Goal: Browse casually: Explore the website without a specific task or goal

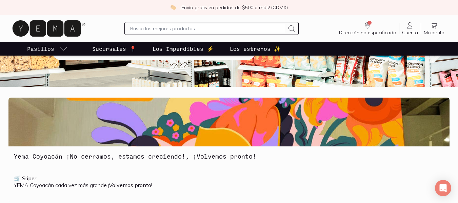
scroll to position [23, 0]
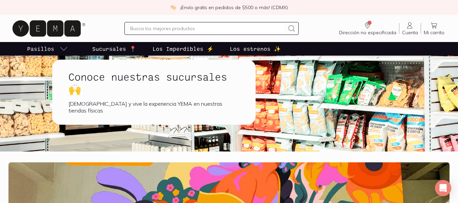
click at [194, 95] on h1 "Conoce nuestras sucursales 🙌" at bounding box center [153, 82] width 171 height 24
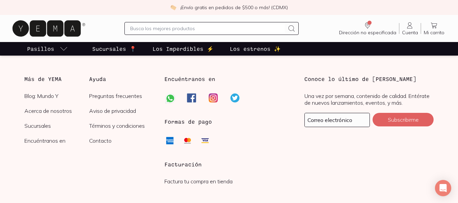
scroll to position [1198, 0]
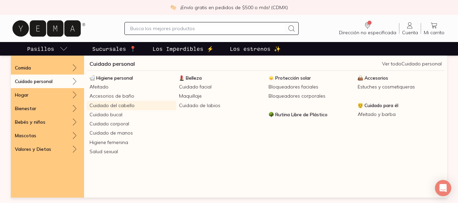
click at [121, 105] on link "Cuidado del cabello" at bounding box center [131, 105] width 89 height 9
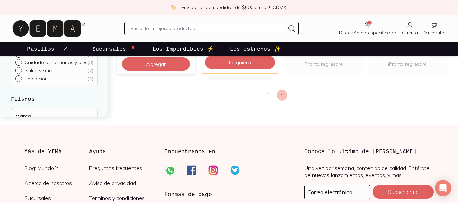
scroll to position [588, 0]
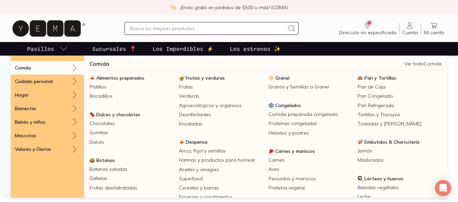
click at [64, 49] on icon "pasillo-todos-link" at bounding box center [63, 48] width 7 height 3
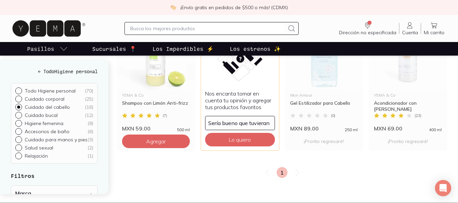
click at [64, 49] on icon "pasillo-todos-link" at bounding box center [64, 49] width 8 height 8
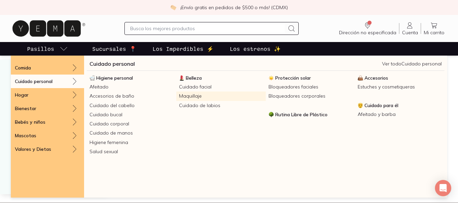
click at [200, 94] on link "Maquillaje" at bounding box center [220, 95] width 89 height 9
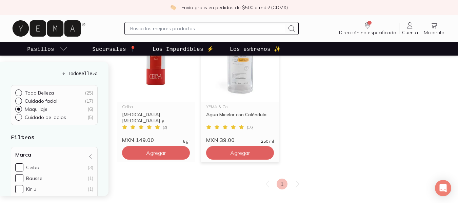
scroll to position [248, 0]
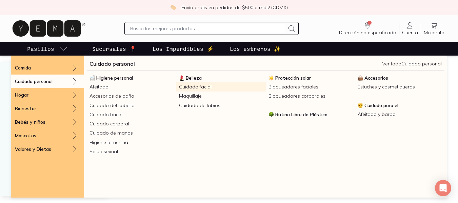
click at [198, 87] on link "Cuidado facial" at bounding box center [220, 86] width 89 height 9
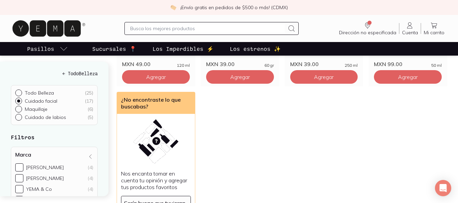
scroll to position [610, 0]
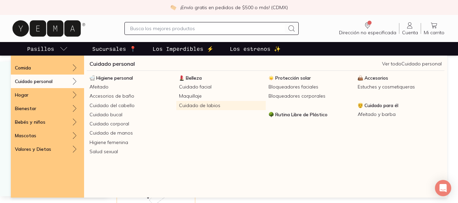
click at [207, 106] on link "Cuidado de labios" at bounding box center [220, 105] width 89 height 9
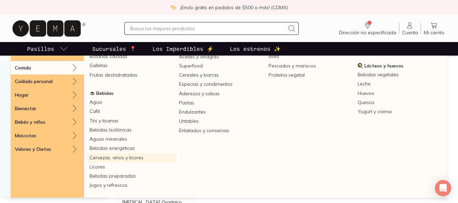
scroll to position [114, 0]
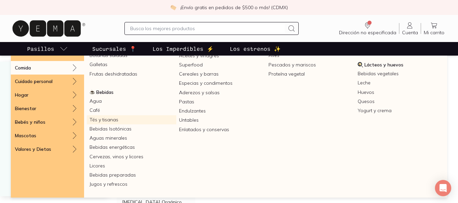
click at [107, 118] on link "Tés y tisanas" at bounding box center [131, 119] width 89 height 9
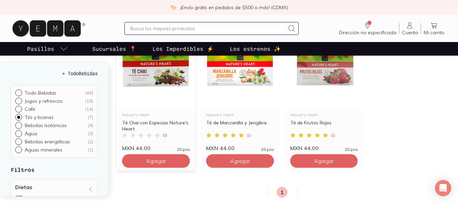
scroll to position [271, 0]
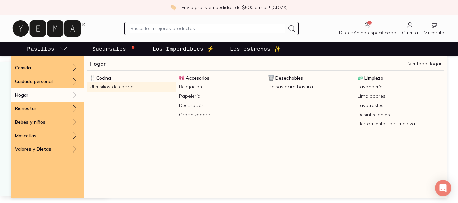
click at [102, 87] on link "Utensilios de cocina" at bounding box center [131, 86] width 89 height 9
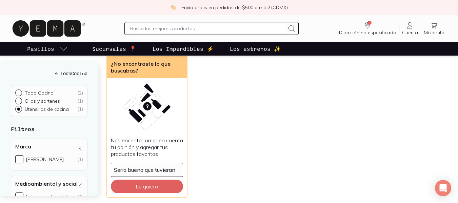
scroll to position [90, 0]
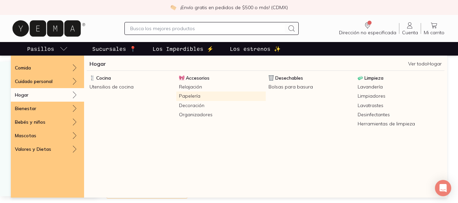
click at [193, 96] on link "Papelería" at bounding box center [220, 95] width 89 height 9
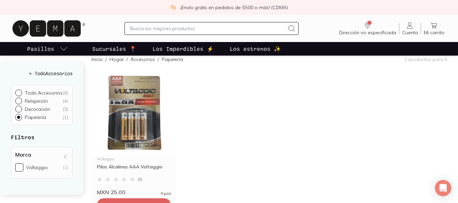
scroll to position [68, 0]
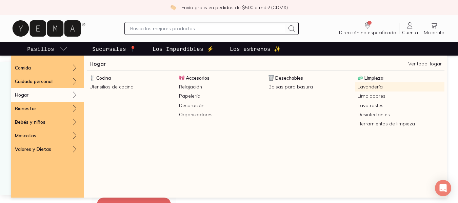
click at [374, 87] on link "Lavandería" at bounding box center [399, 86] width 89 height 9
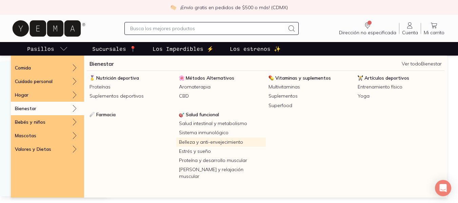
click at [228, 143] on link "Belleza y anti-envejecimiento" at bounding box center [220, 142] width 89 height 9
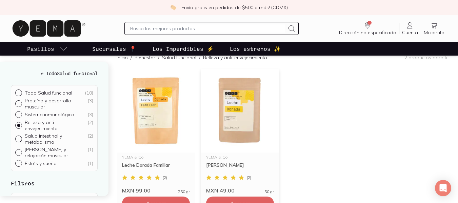
scroll to position [68, 0]
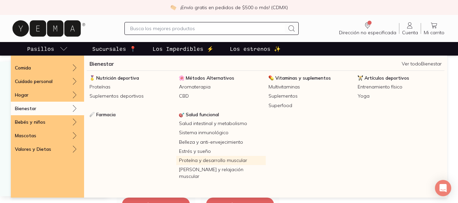
click at [219, 162] on link "Proteína y desarrollo muscular" at bounding box center [220, 160] width 89 height 9
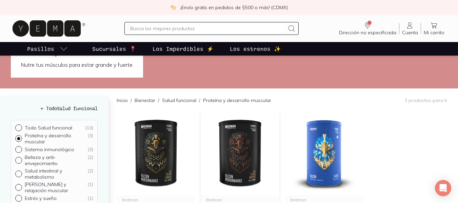
scroll to position [23, 0]
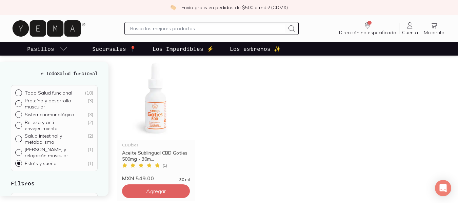
scroll to position [113, 0]
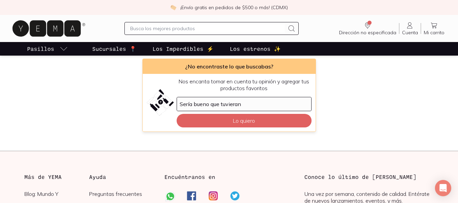
scroll to position [158, 0]
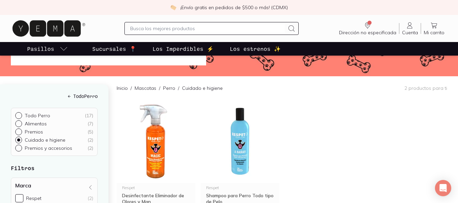
scroll to position [45, 0]
